Goal: Information Seeking & Learning: Learn about a topic

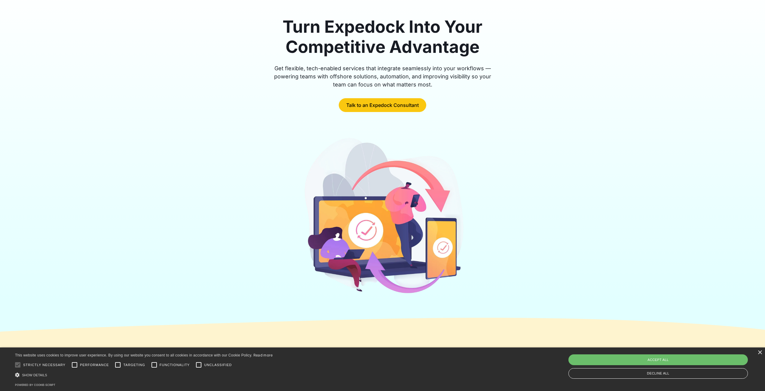
scroll to position [139, 0]
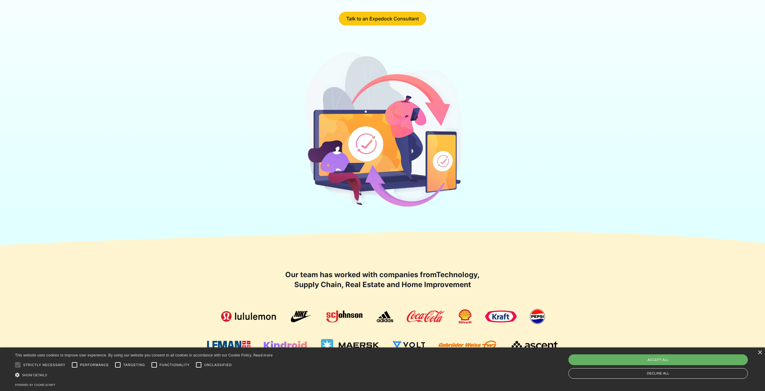
click at [635, 359] on div "Accept all" at bounding box center [657, 360] width 179 height 11
checkbox input "true"
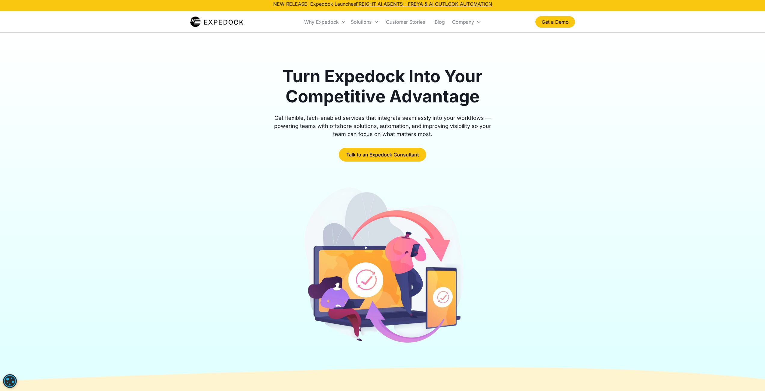
scroll to position [0, 0]
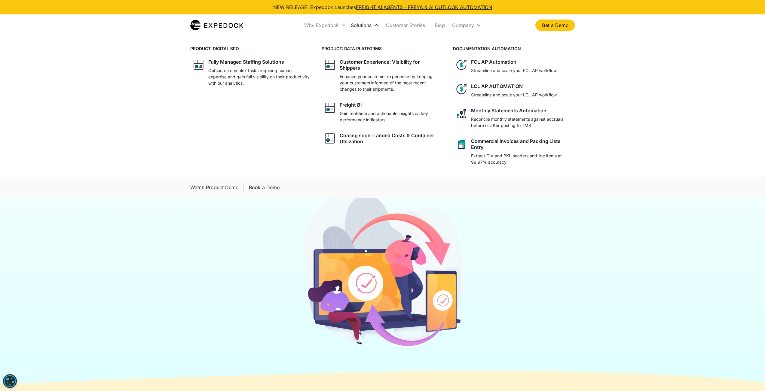
click at [365, 28] on div "Solutions" at bounding box center [361, 25] width 21 height 6
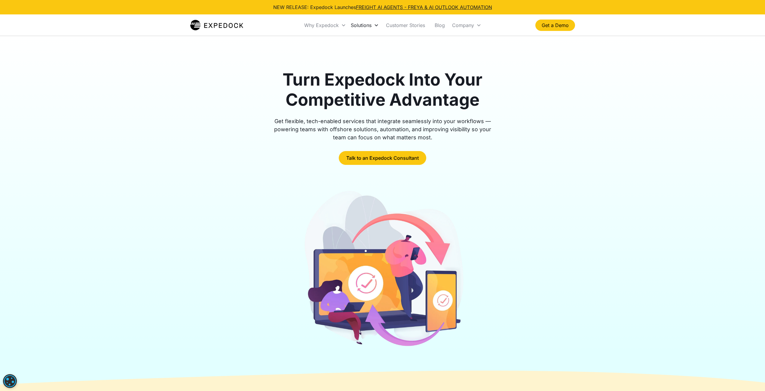
click at [369, 25] on div "Solutions" at bounding box center [361, 25] width 21 height 6
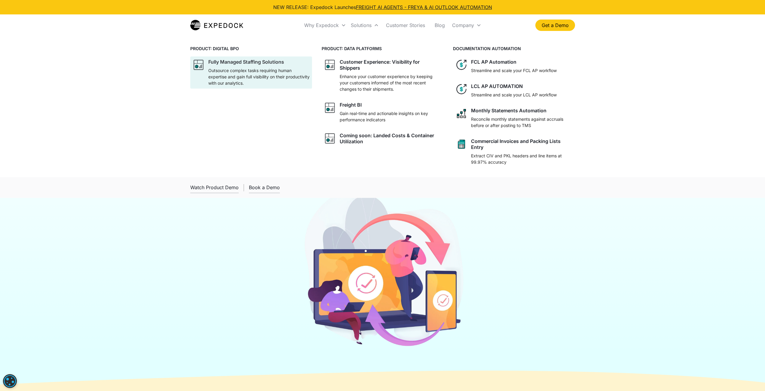
click at [223, 64] on div "Fully Managed Staffing Solutions" at bounding box center [246, 62] width 76 height 6
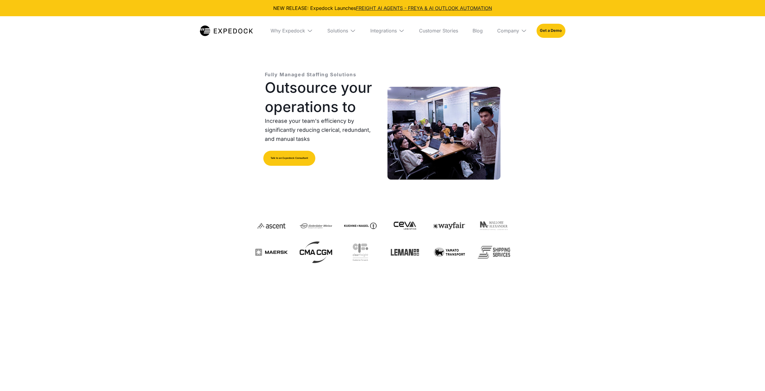
select select
click at [345, 32] on div "Solutions" at bounding box center [337, 31] width 21 height 6
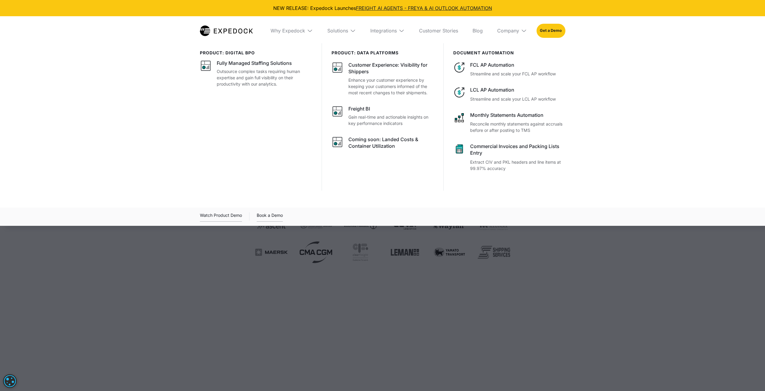
click at [236, 33] on img at bounding box center [226, 31] width 53 height 11
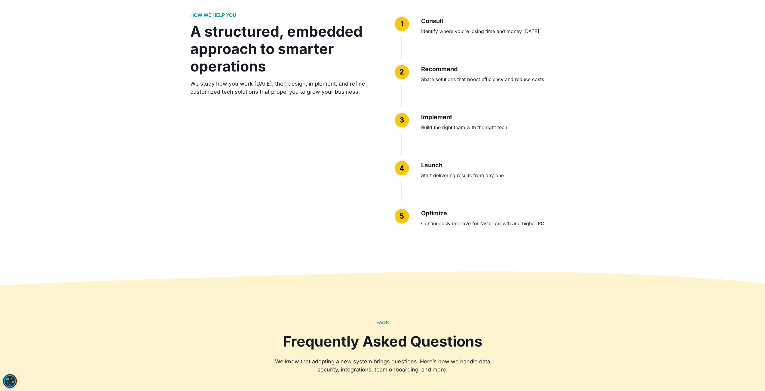
scroll to position [1500, 0]
